Goal: Information Seeking & Learning: Learn about a topic

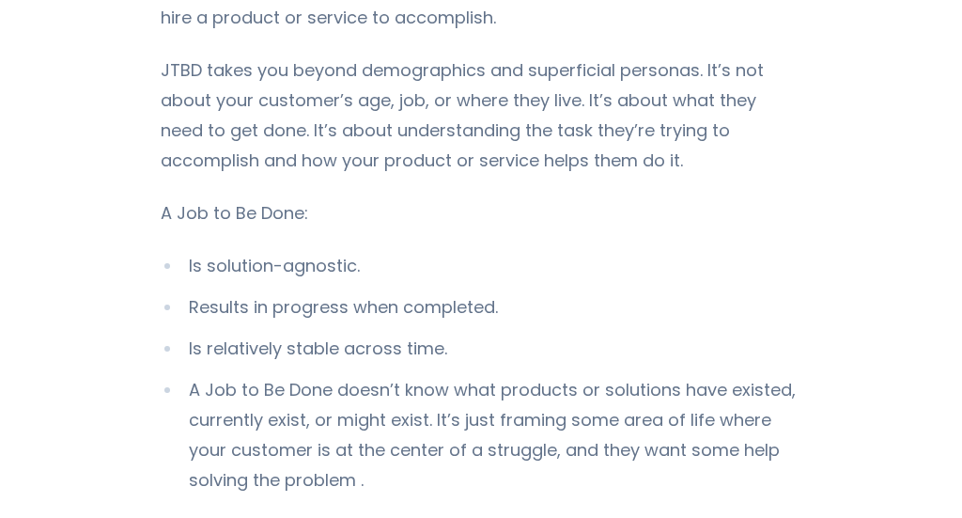
scroll to position [1631, 0]
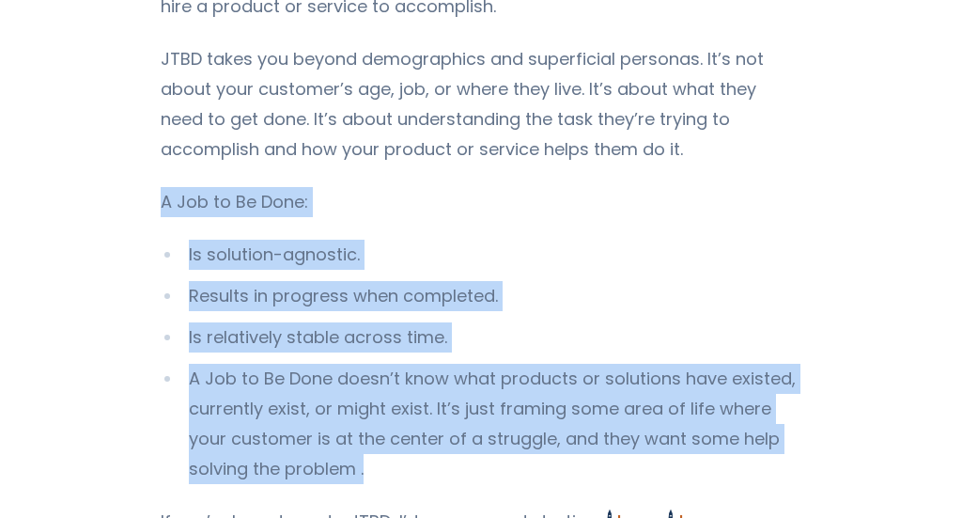
drag, startPoint x: 163, startPoint y: 201, endPoint x: 405, endPoint y: 463, distance: 356.3
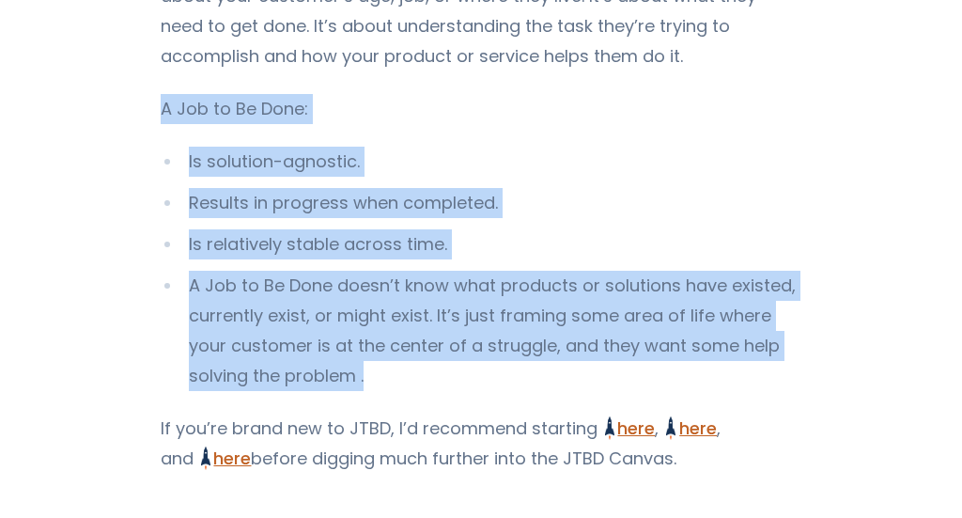
scroll to position [1750, 0]
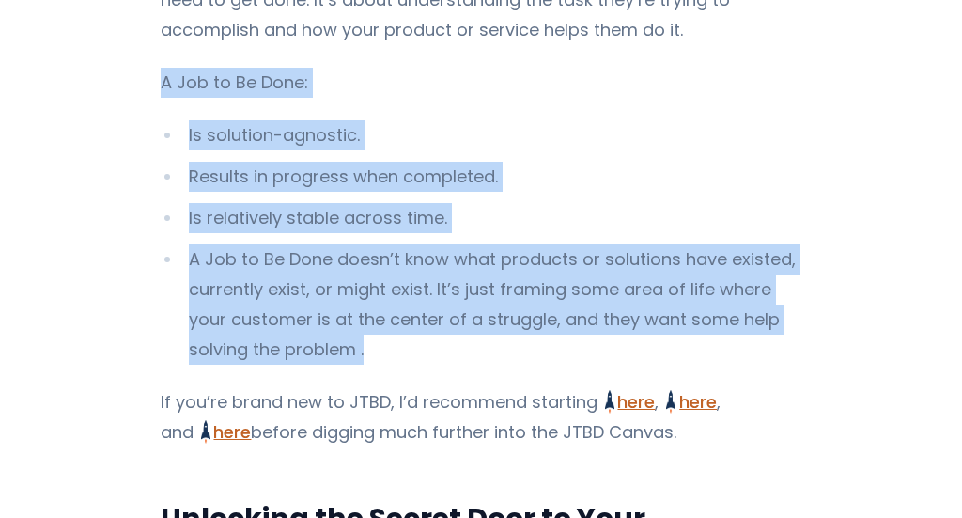
copy div "A Job to Be Done: Is solution-agnostic. Results in progress when completed. Is …"
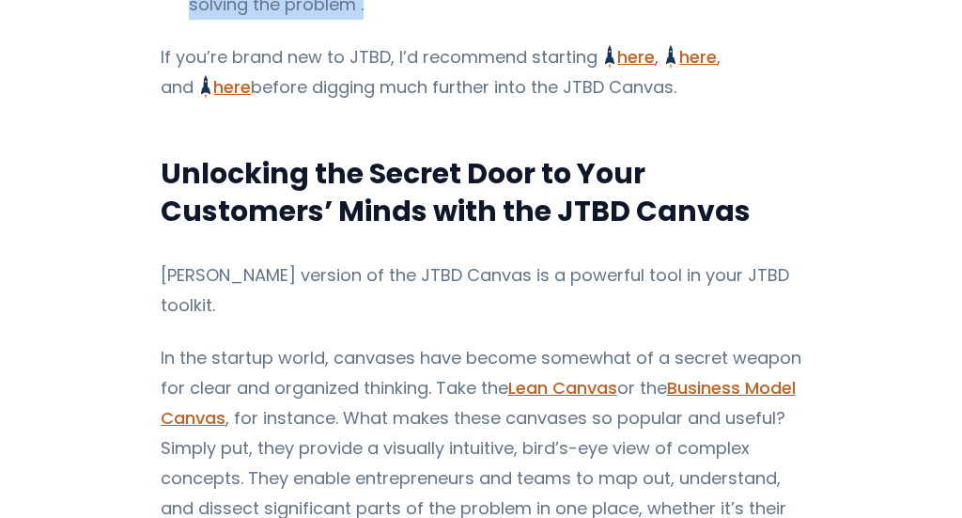
scroll to position [2116, 0]
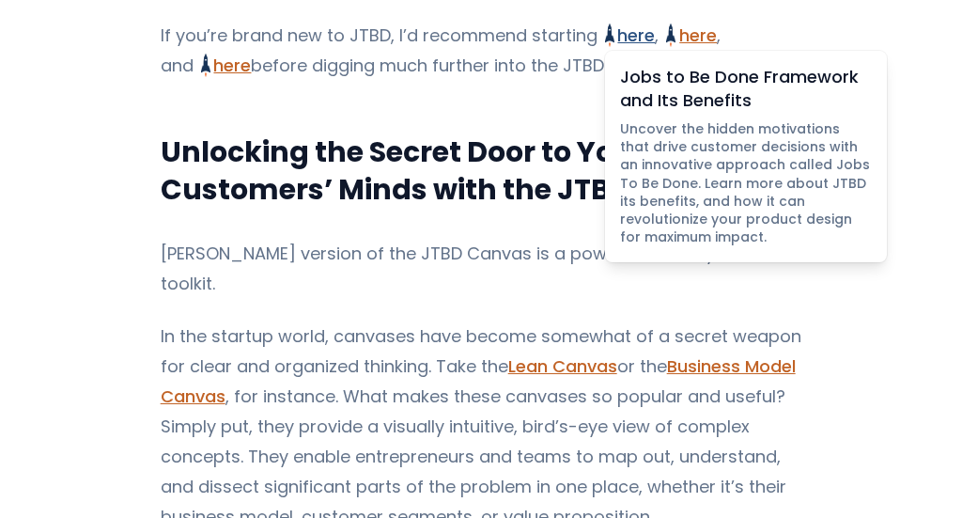
click at [627, 35] on link "here Jobs to Be Done Framework and Its Benefits Uncover the hidden motivations …" at bounding box center [630, 34] width 51 height 23
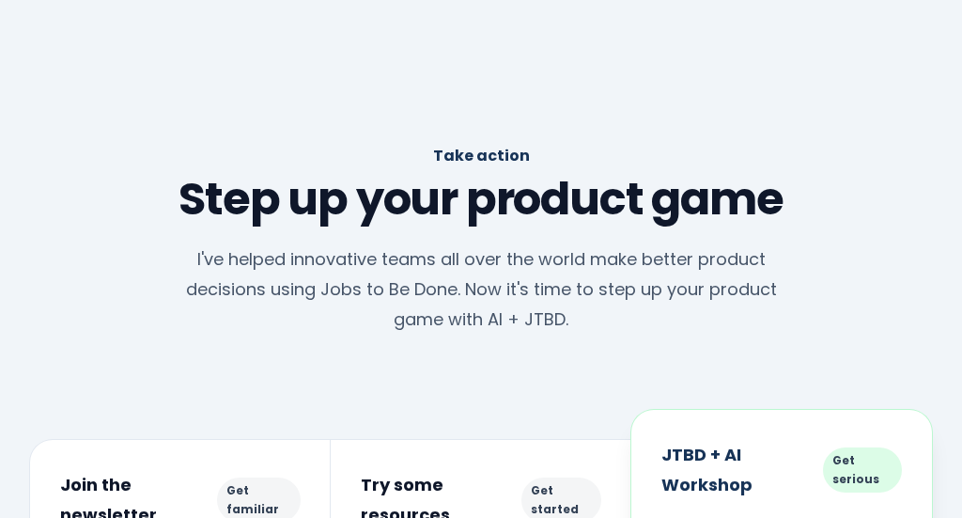
scroll to position [10391, 0]
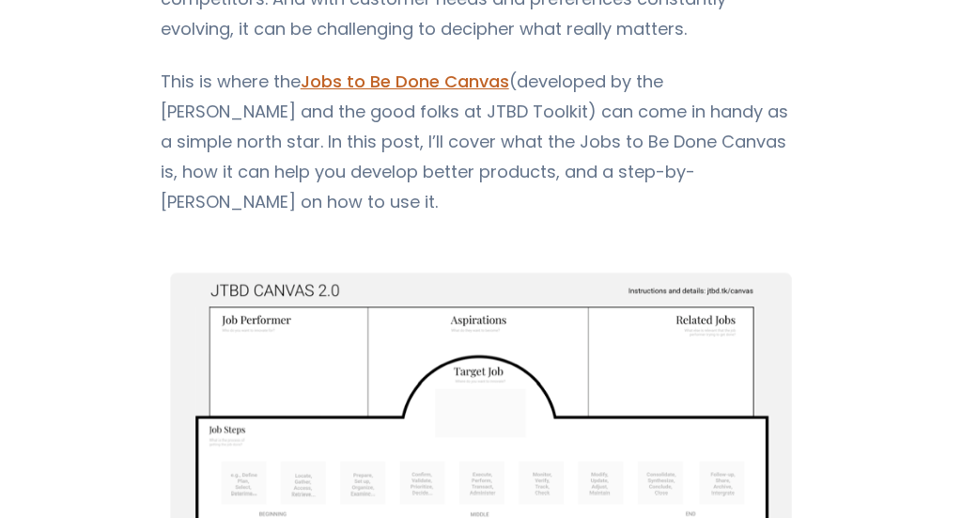
scroll to position [502, 0]
